Goal: Information Seeking & Learning: Understand process/instructions

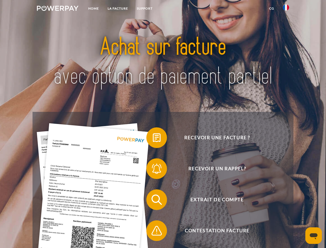
click at [58, 9] on img at bounding box center [58, 8] width 42 height 5
click at [286, 9] on img at bounding box center [286, 7] width 6 height 6
click at [271, 9] on link "CG" at bounding box center [272, 8] width 14 height 9
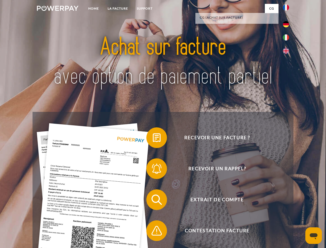
click at [153, 138] on span at bounding box center [149, 138] width 26 height 26
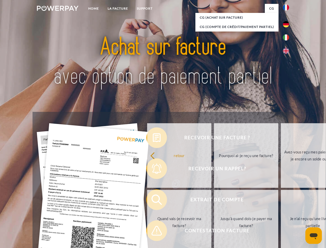
click at [153, 169] on div "Recevoir une facture ? Recevoir un rappel? Extrait de compte retour" at bounding box center [162, 215] width 260 height 206
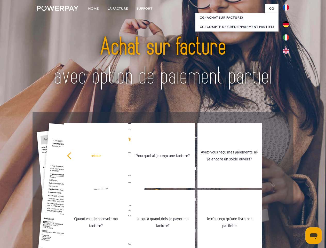
click at [153, 200] on link "Jusqu'à quand dois-je payer ma facture?" at bounding box center [162, 222] width 64 height 64
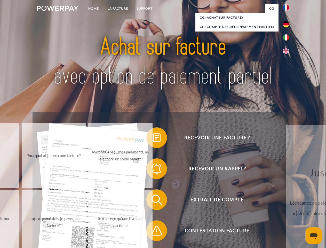
click at [153, 231] on div "retour Pourquoi ai-je reçu une facture? Avez-vous reçu mes paiements, ai-je enc…" at bounding box center [54, 188] width 208 height 133
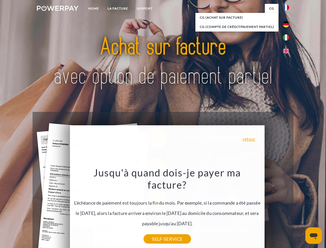
click at [313, 235] on icon "Ouvrir la fenêtre de messagerie" at bounding box center [313, 236] width 8 height 6
